Goal: Transaction & Acquisition: Download file/media

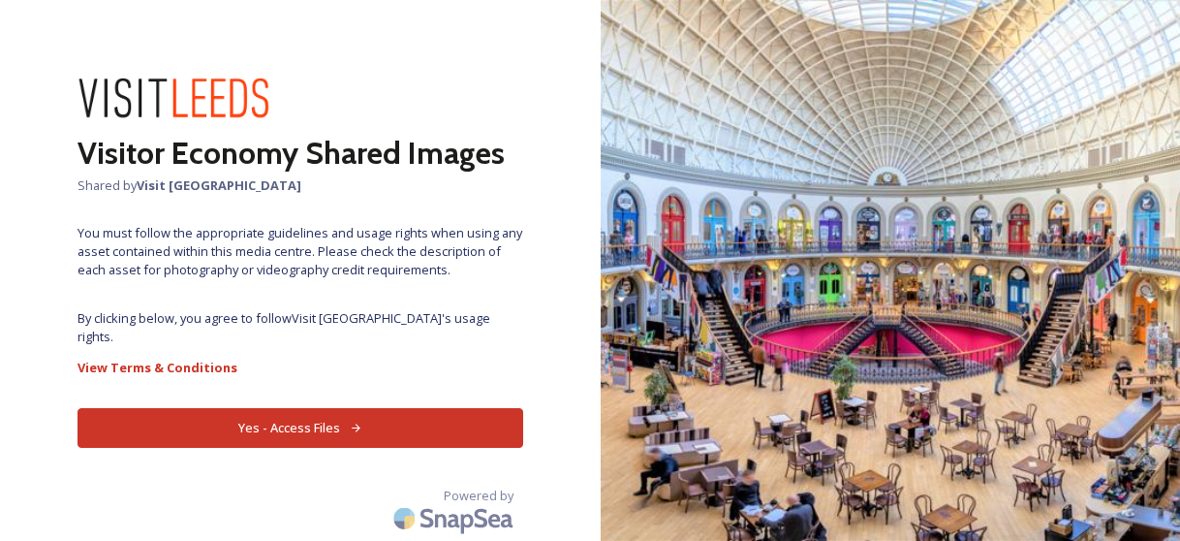
click at [325, 408] on button "Yes - Access Files" at bounding box center [300, 428] width 446 height 40
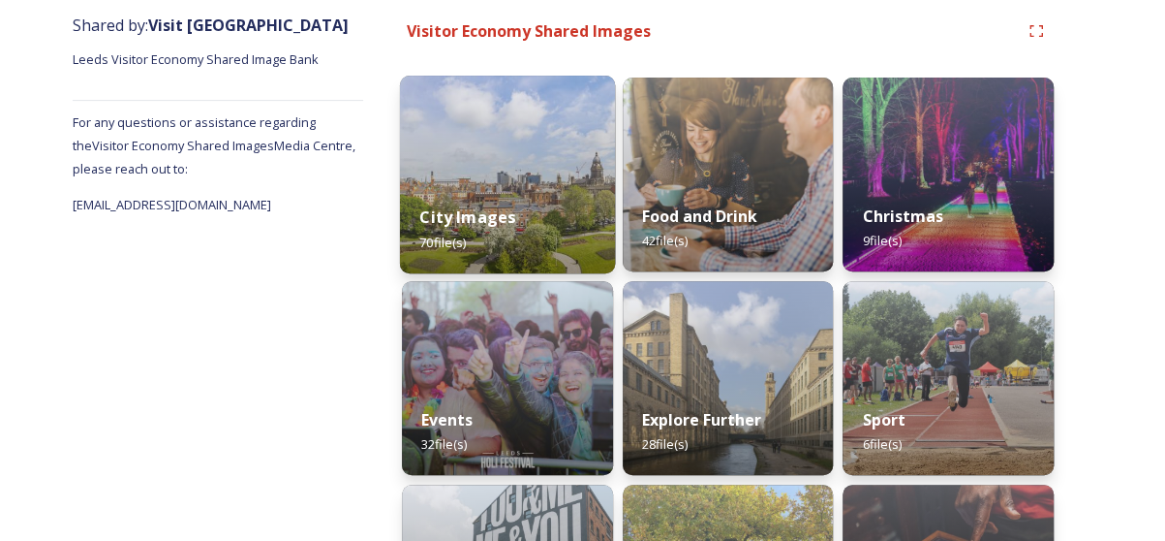
scroll to position [194, 0]
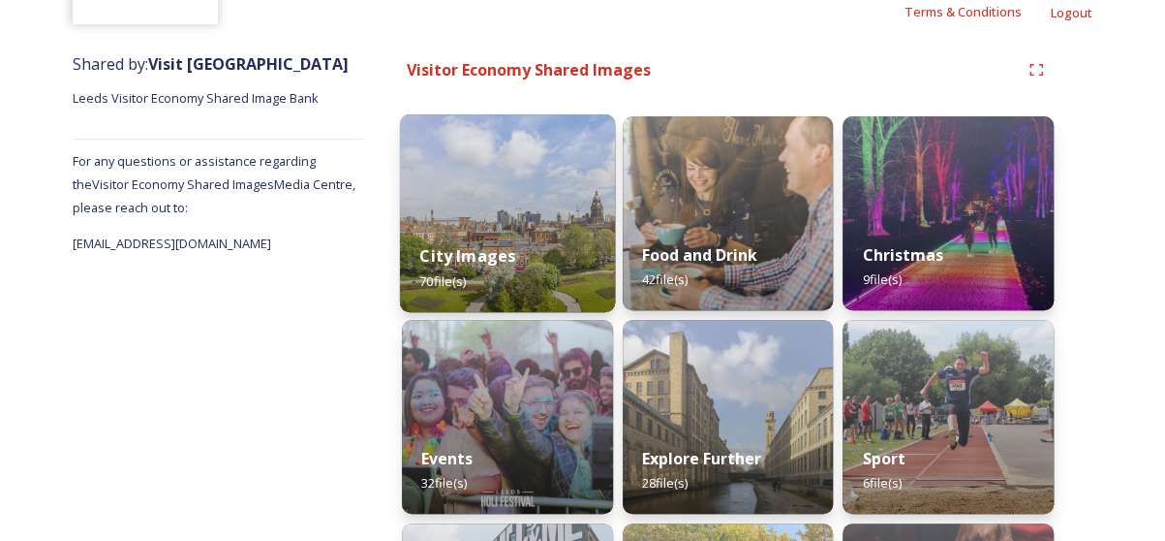
click at [504, 226] on div "City Images 70 file(s)" at bounding box center [507, 268] width 215 height 88
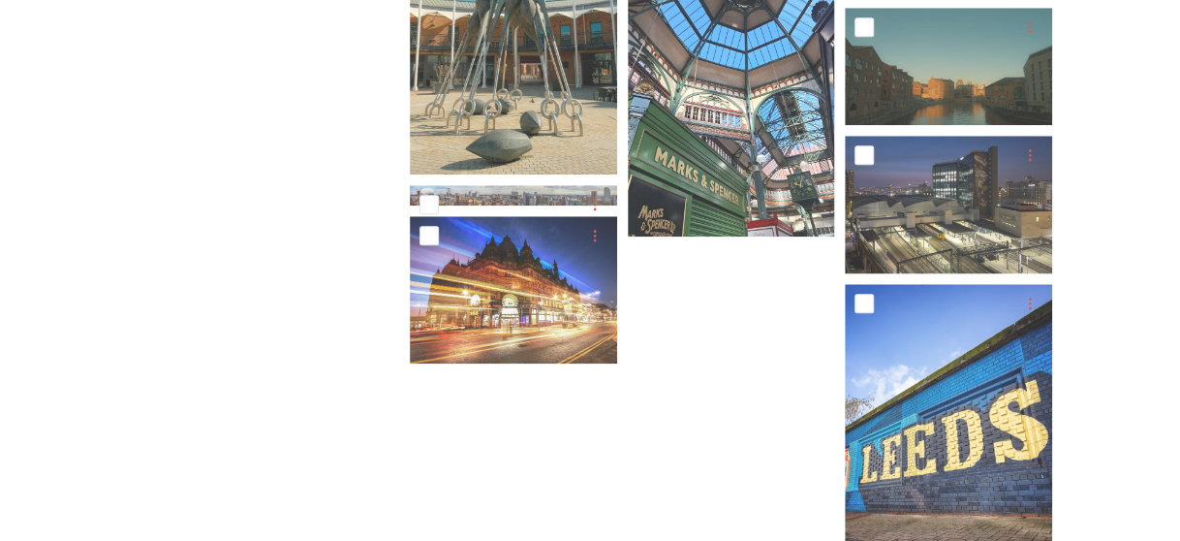
scroll to position [4397, 0]
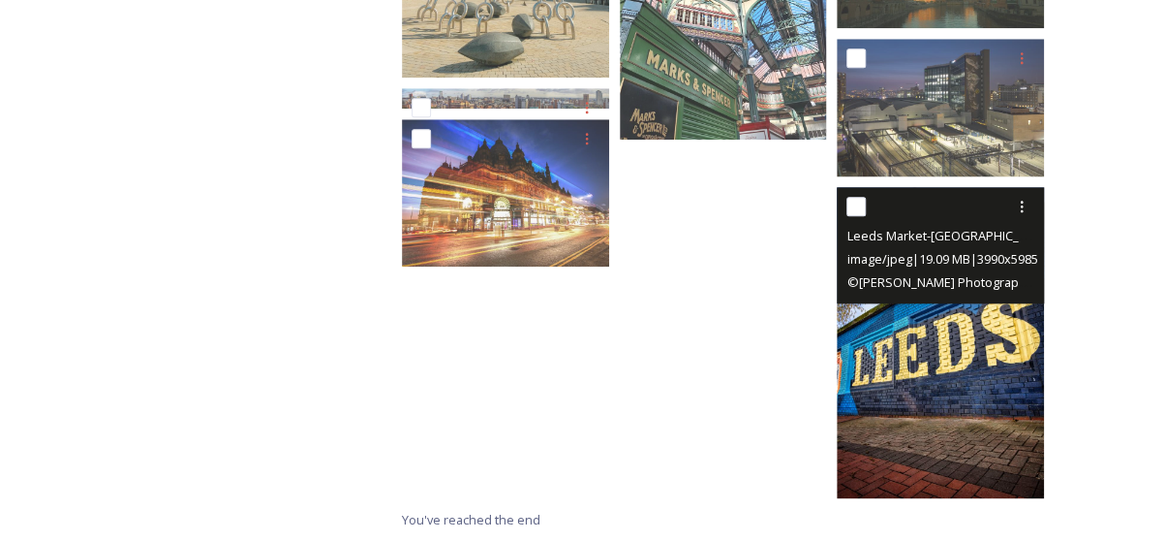
click at [866, 212] on input "checkbox" at bounding box center [856, 206] width 19 height 19
checkbox input "true"
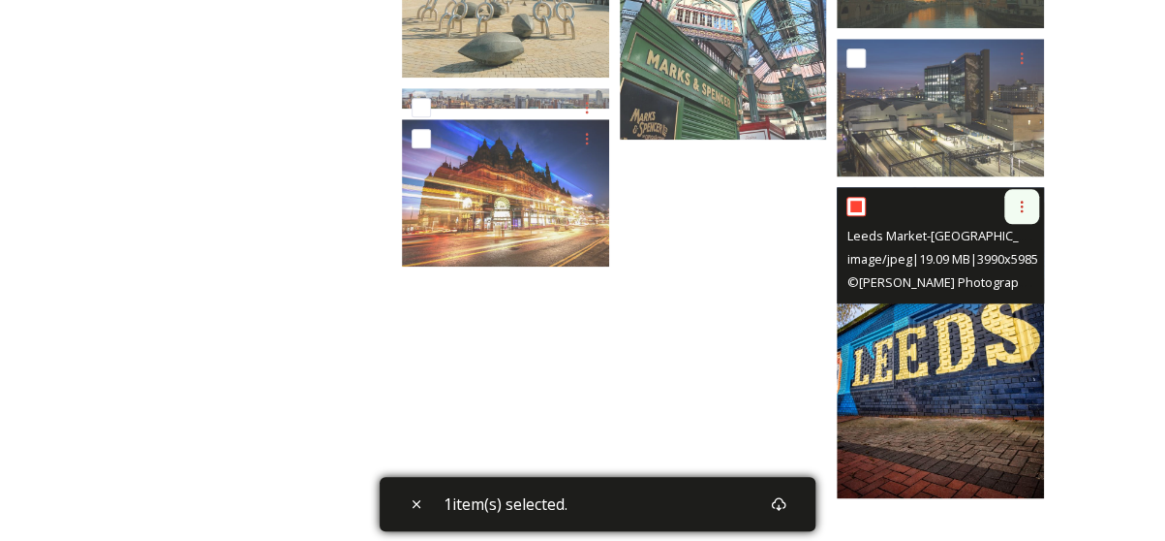
click at [1018, 205] on icon at bounding box center [1021, 206] width 15 height 15
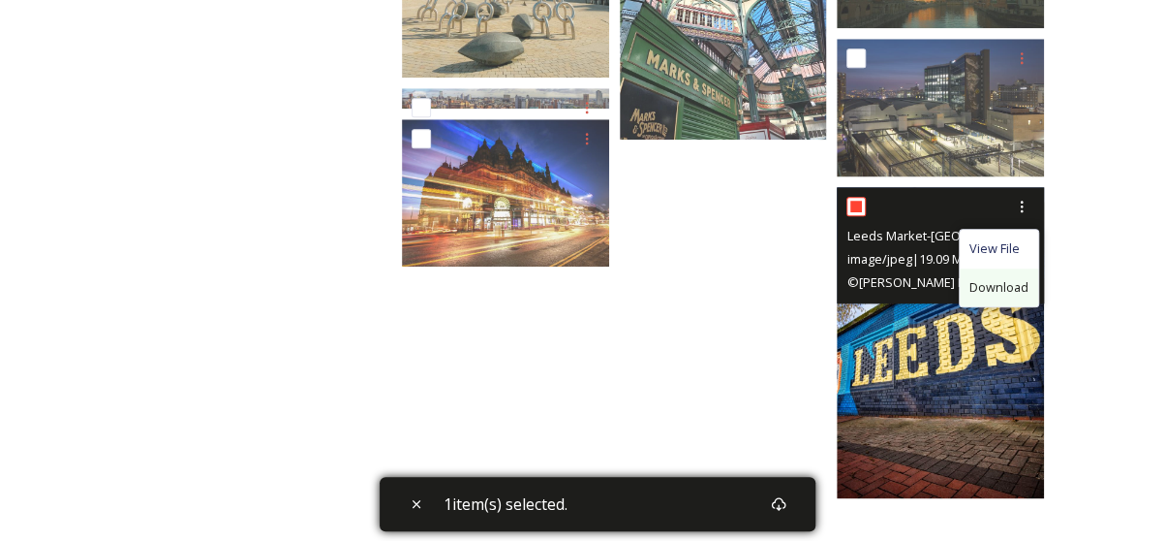
click at [988, 288] on span "Download" at bounding box center [999, 287] width 59 height 18
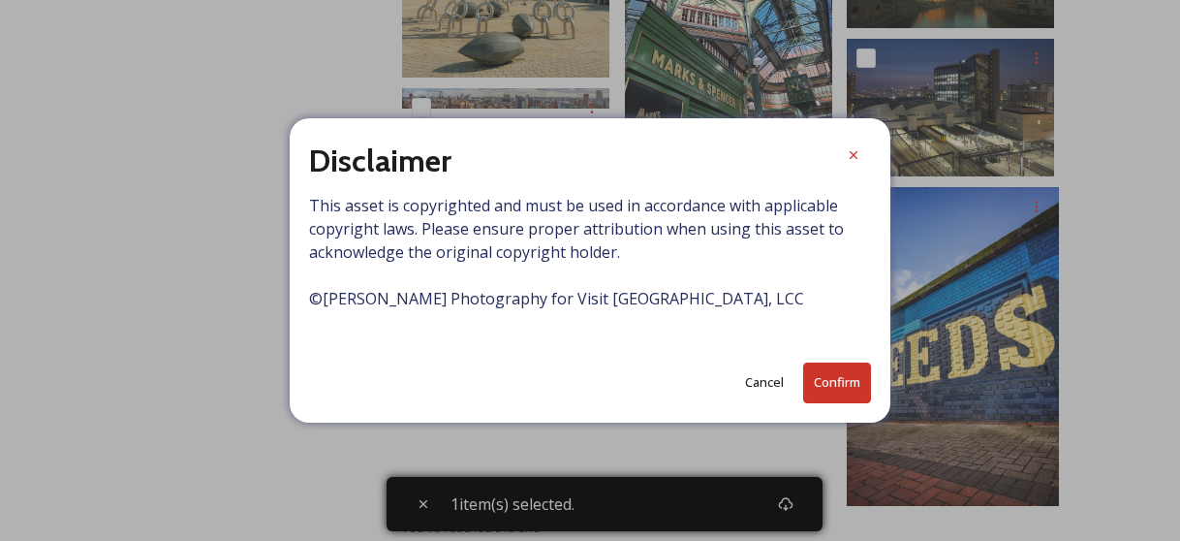
click at [816, 381] on button "Confirm" at bounding box center [837, 382] width 68 height 40
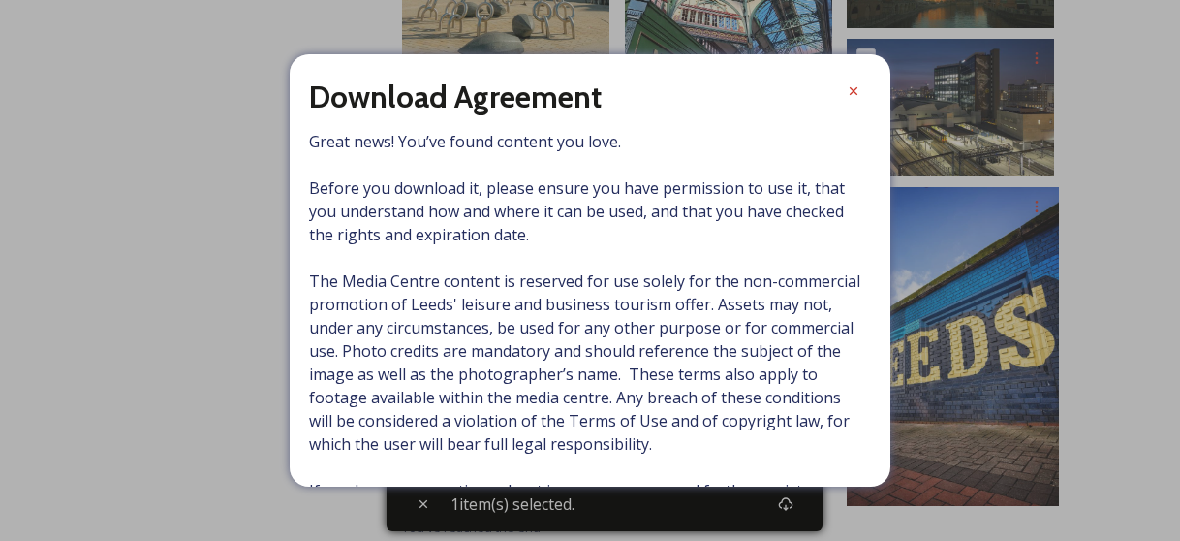
scroll to position [149, 0]
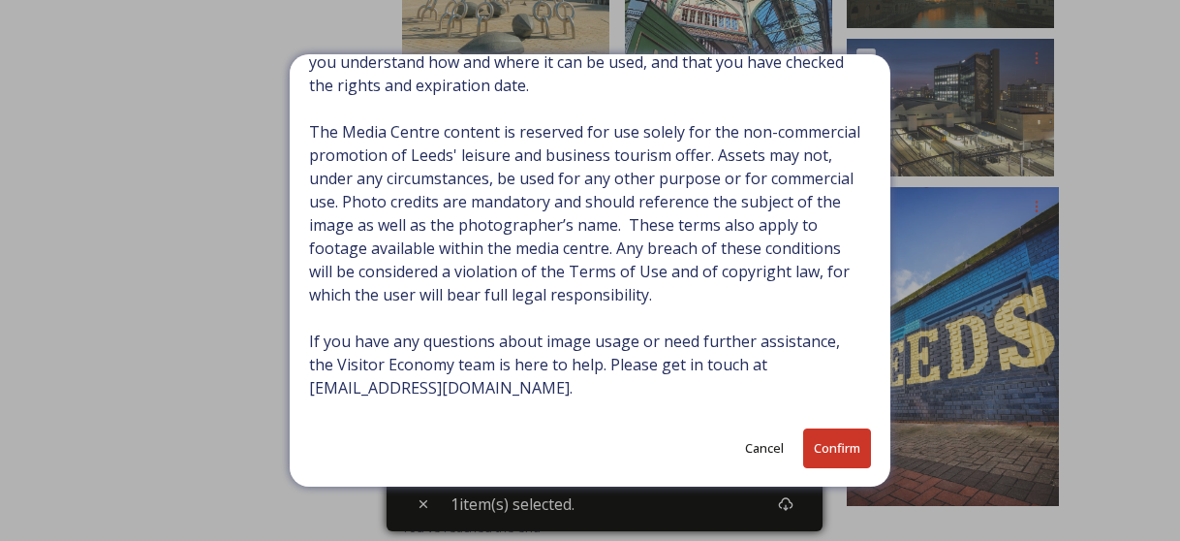
click at [807, 447] on button "Confirm" at bounding box center [837, 448] width 68 height 40
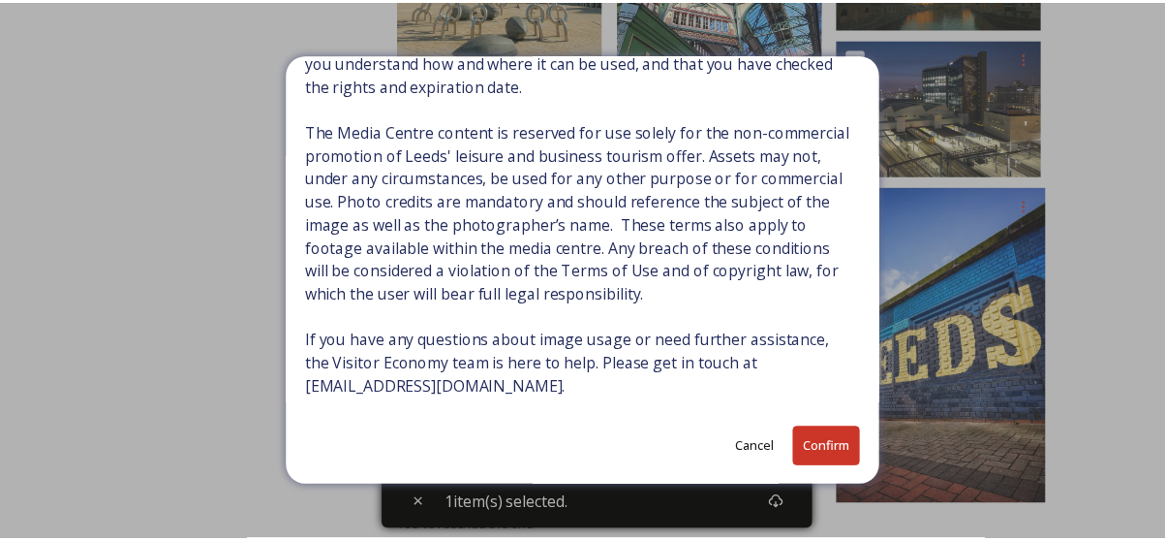
scroll to position [148, 0]
